Goal: Task Accomplishment & Management: Use online tool/utility

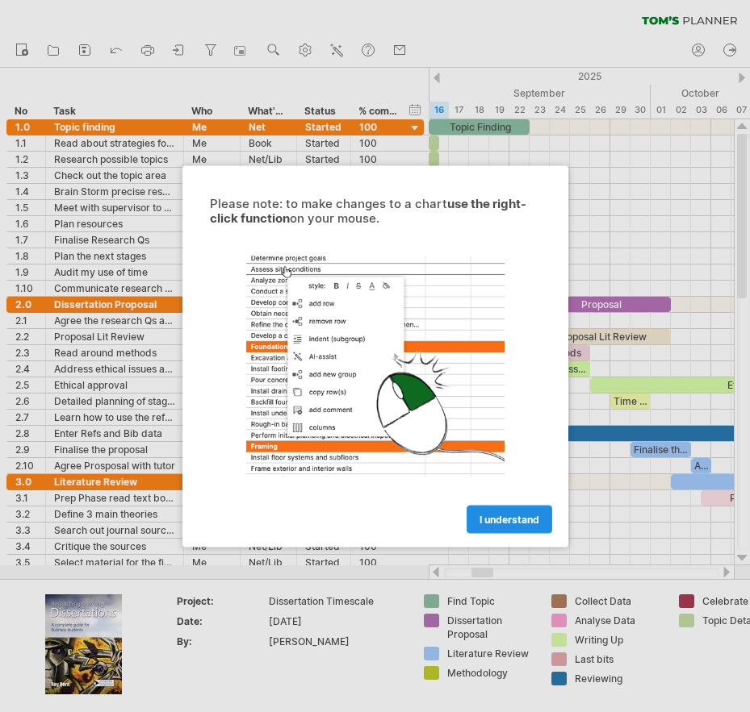
click at [482, 517] on span "I understand" at bounding box center [509, 519] width 60 height 12
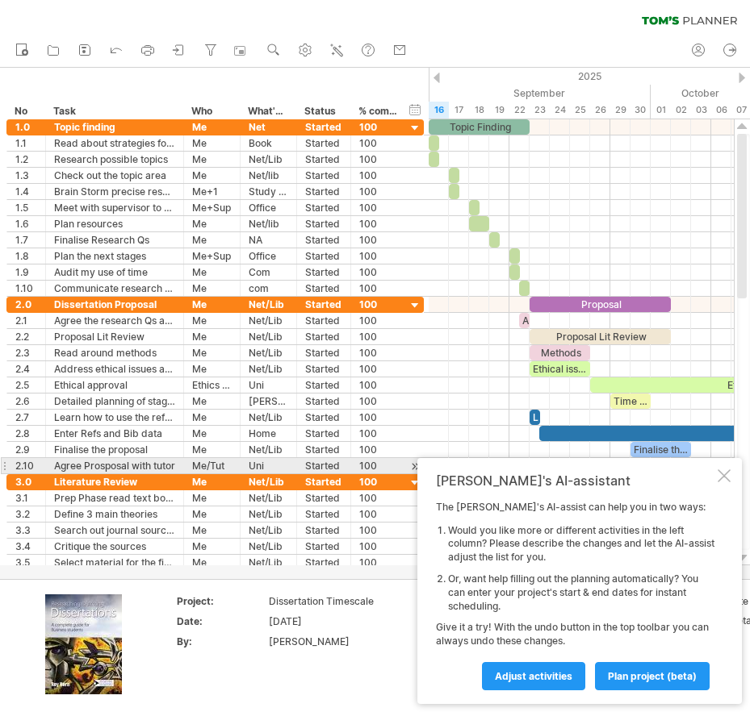
click at [723, 470] on div at bounding box center [723, 476] width 13 height 13
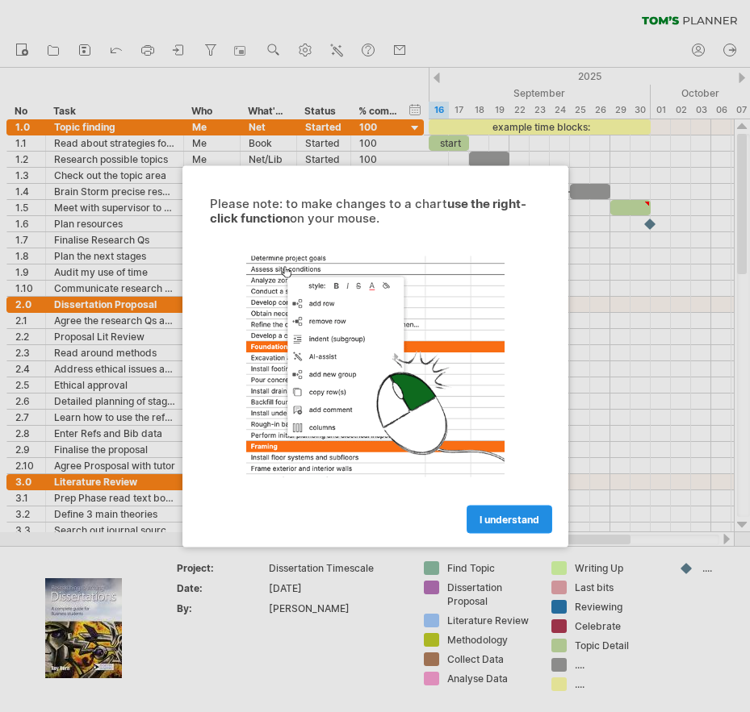
click at [495, 507] on link "I understand" at bounding box center [509, 519] width 86 height 28
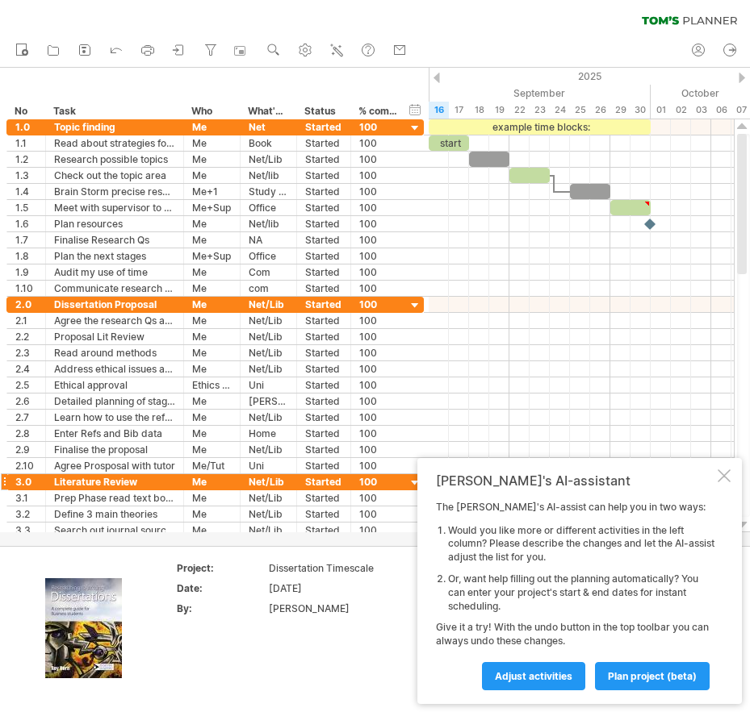
click at [725, 485] on div "Tom's AI-assistant The Tom's AI-assist can help you in two ways: Would you like…" at bounding box center [579, 581] width 324 height 246
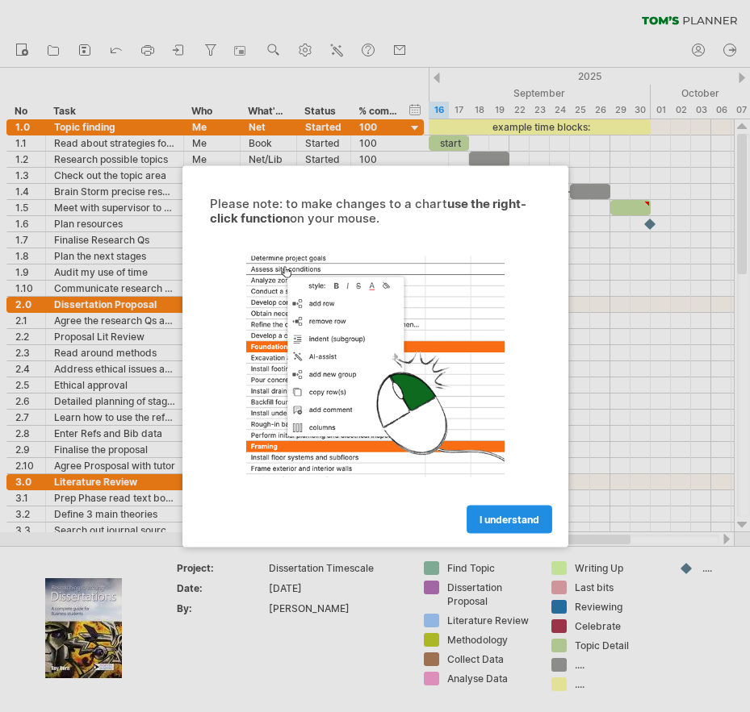
click at [525, 512] on link "I understand" at bounding box center [509, 519] width 86 height 28
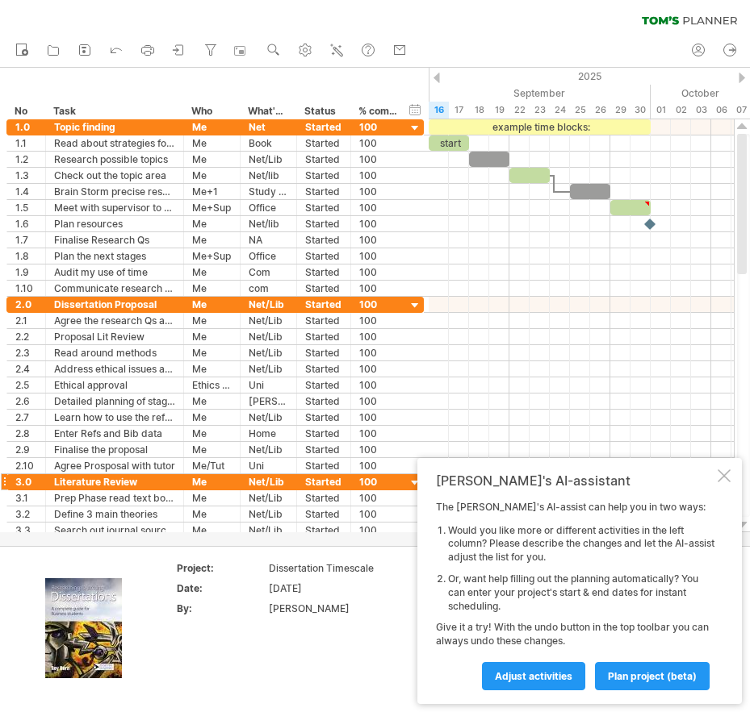
click at [719, 475] on div at bounding box center [723, 476] width 13 height 13
